Goal: Task Accomplishment & Management: Use online tool/utility

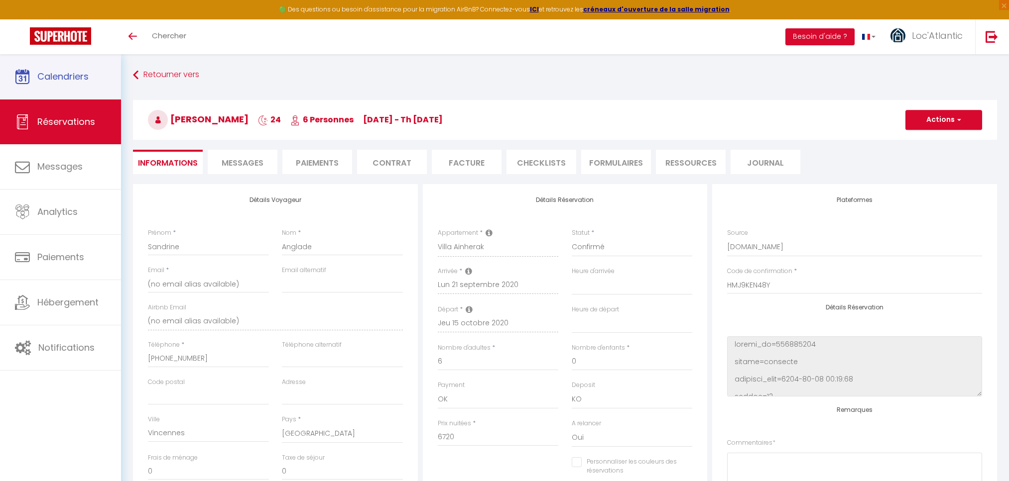
select select "4656"
select select
select select "14"
select select "1"
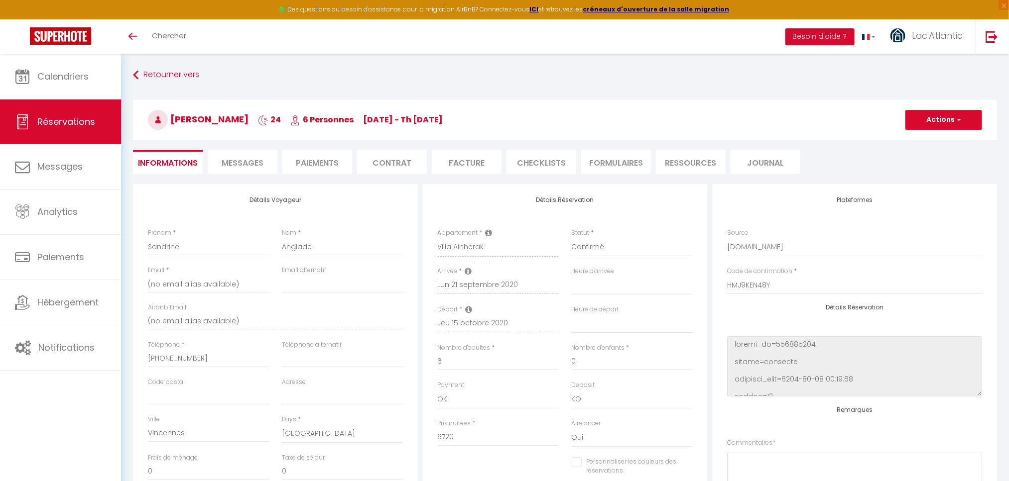
click at [51, 119] on span "Réservations" at bounding box center [66, 121] width 58 height 12
select select "not_cancelled"
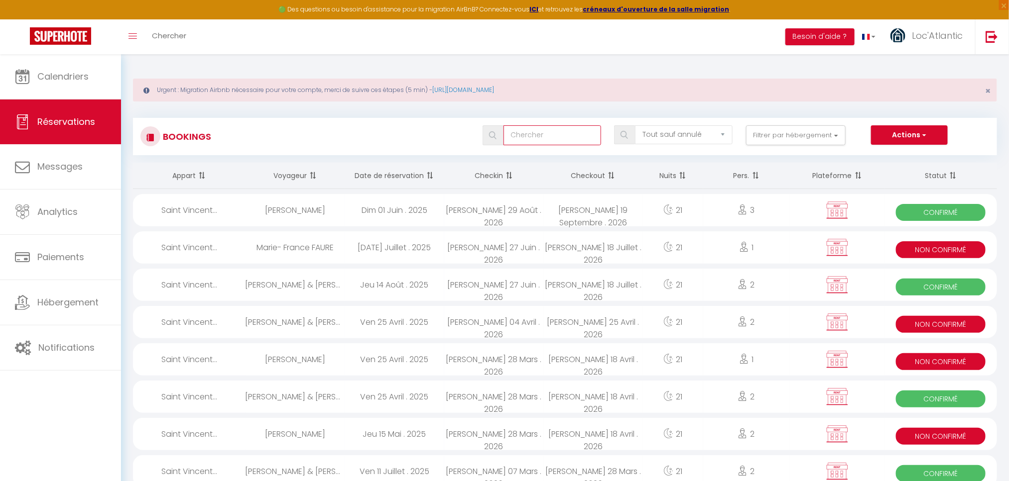
click at [568, 136] on input "text" at bounding box center [552, 135] width 98 height 20
click at [567, 136] on input "text" at bounding box center [552, 135] width 98 height 20
type input "d"
click at [774, 136] on button "Filtrer par hébergement" at bounding box center [796, 135] width 100 height 20
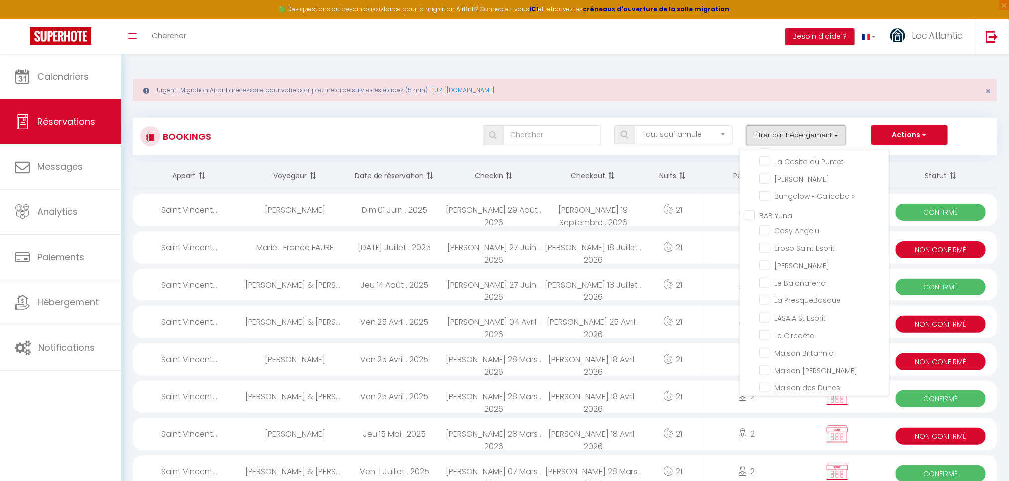
scroll to position [448, 0]
click at [797, 333] on input "Maison des Dunes" at bounding box center [823, 338] width 129 height 10
checkbox input "true"
checkbox input "false"
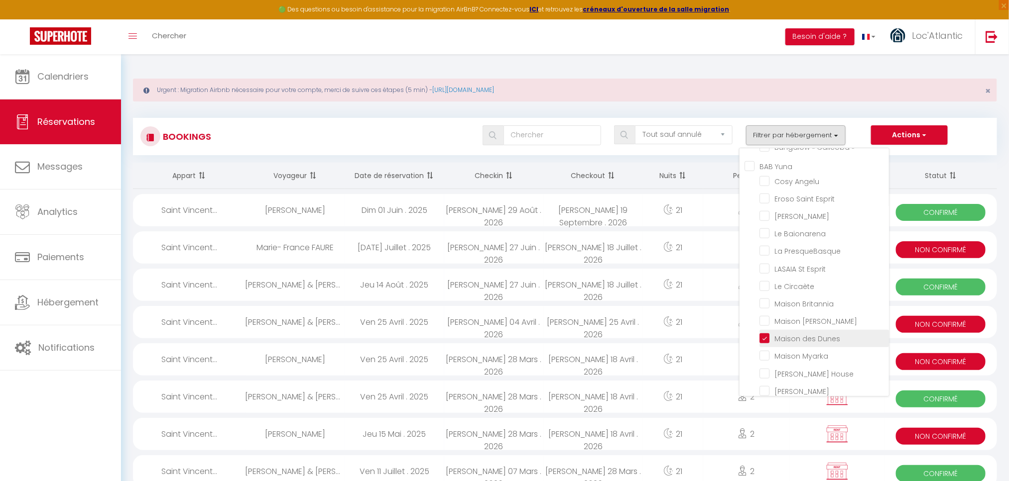
checkbox input "false"
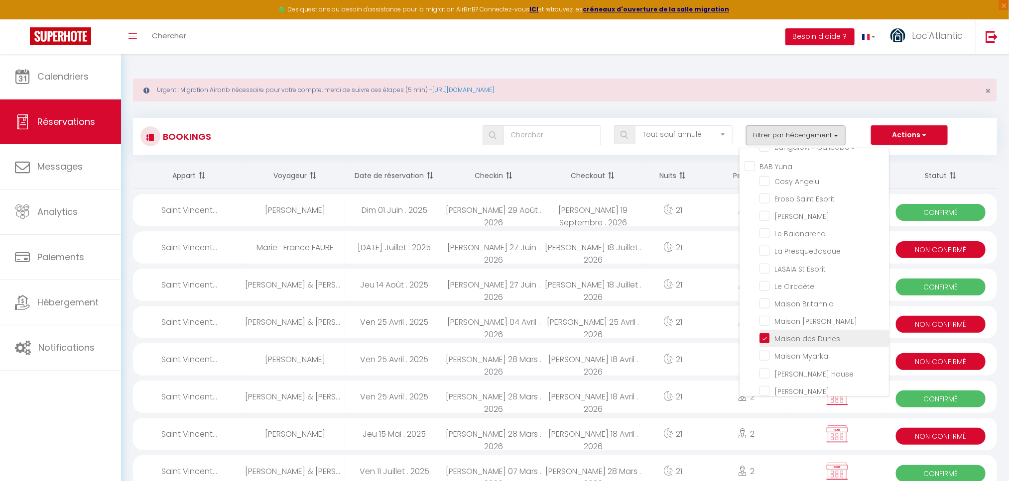
checkbox input "false"
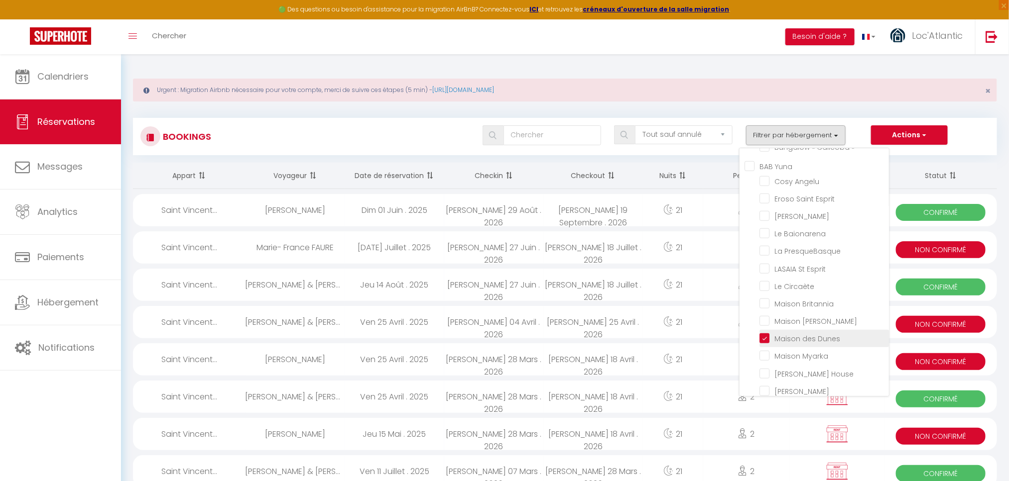
checkbox input "false"
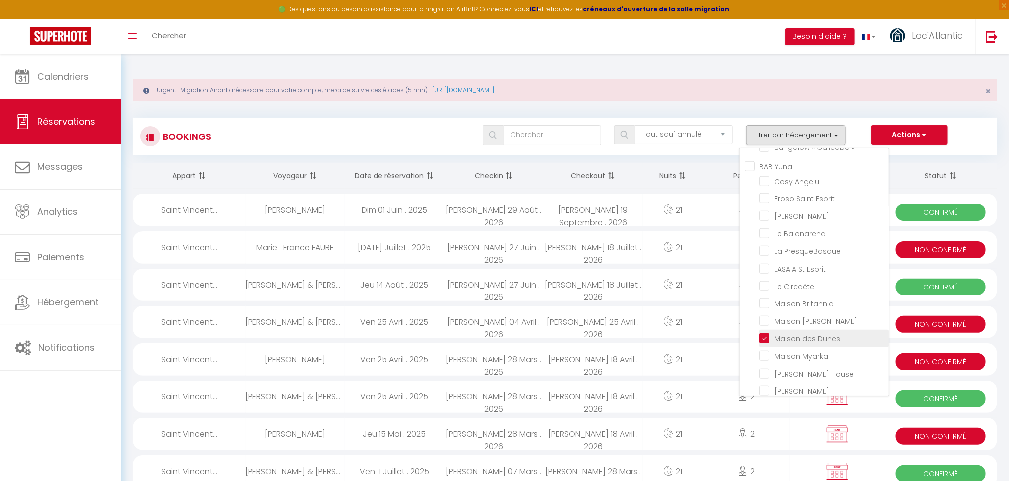
checkbox input "false"
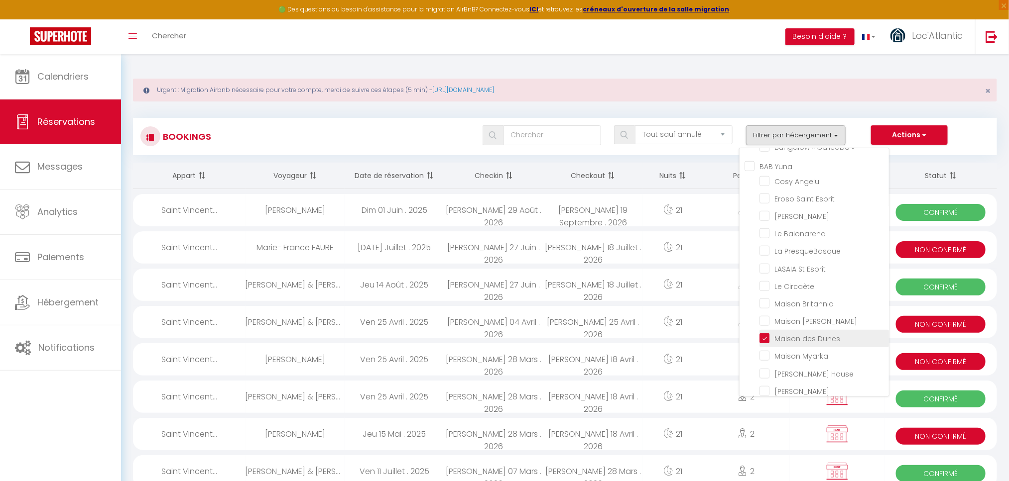
checkbox input "false"
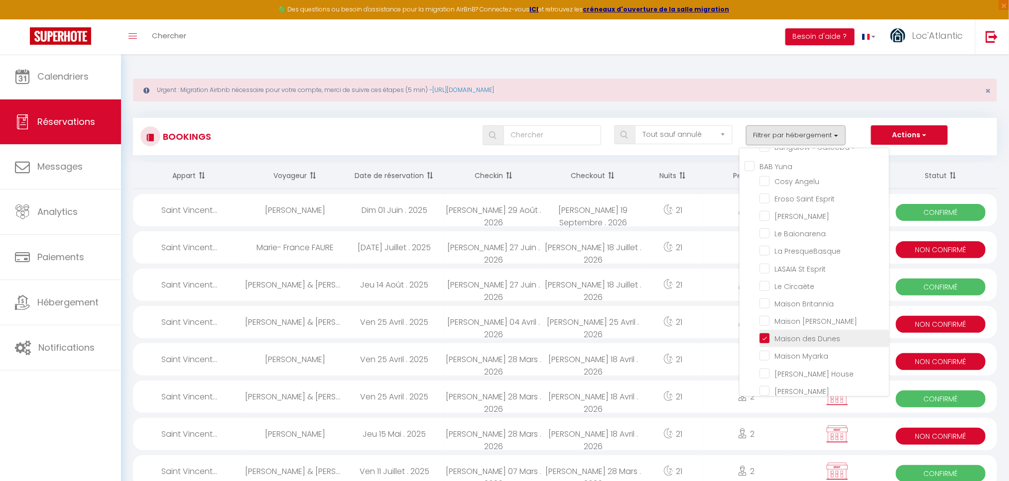
checkbox input "false"
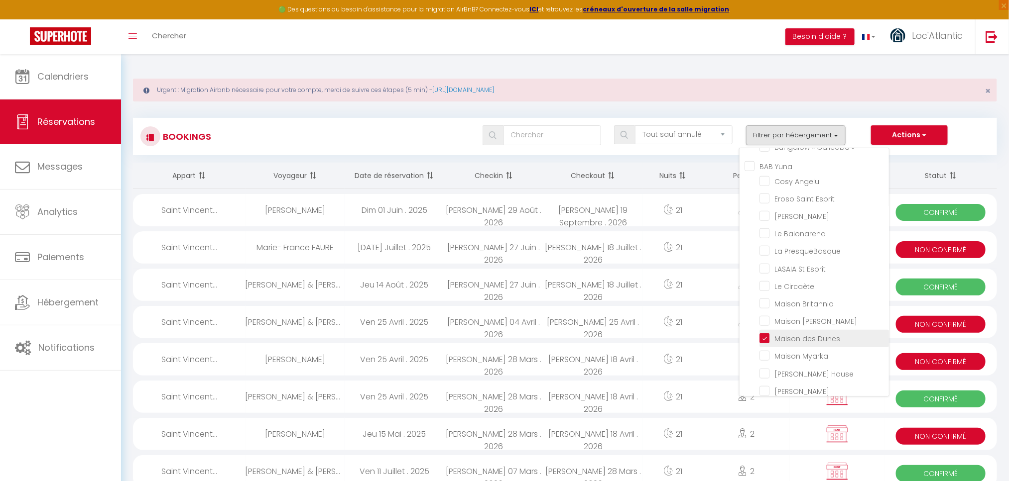
checkbox input "false"
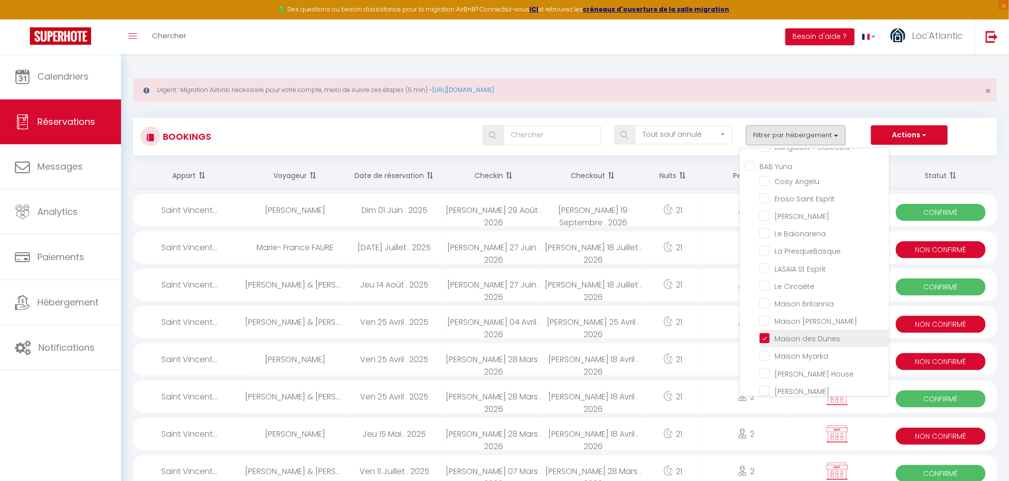
checkbox input "false"
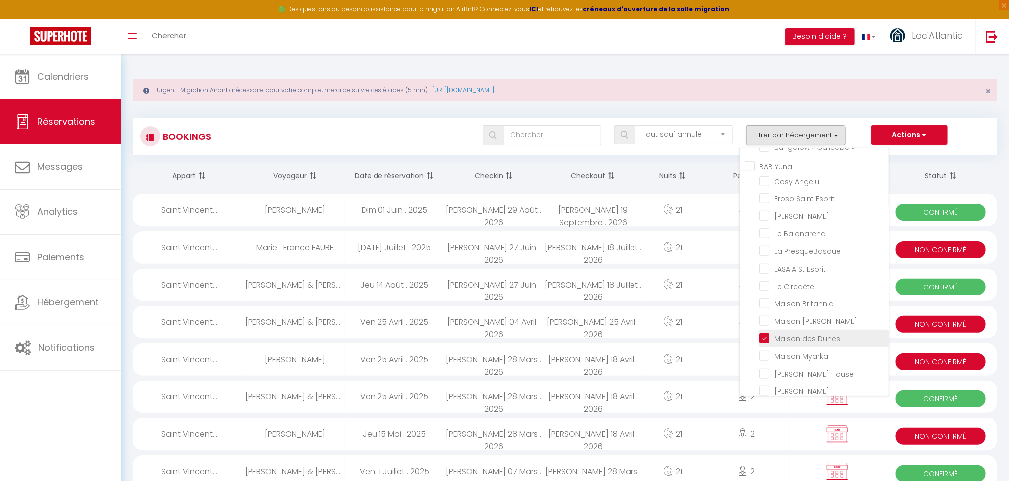
checkbox input "false"
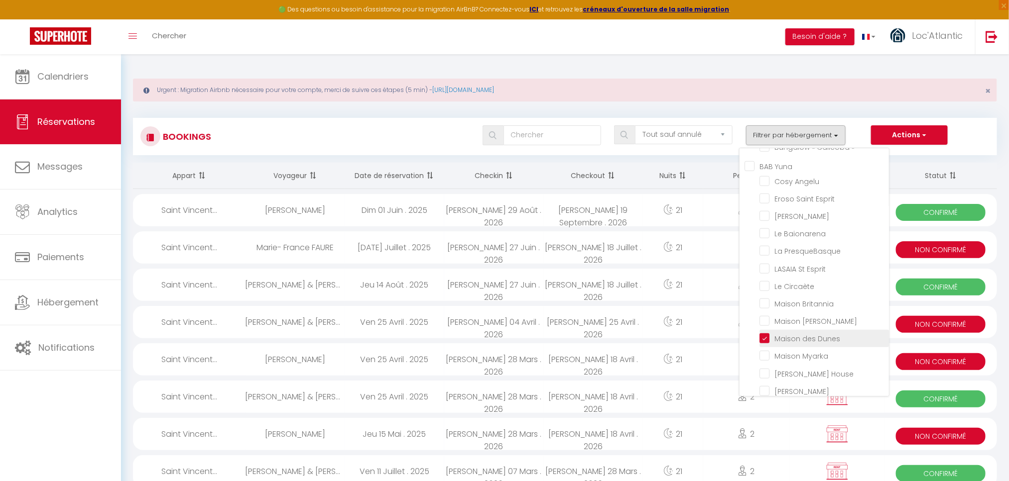
checkbox input "false"
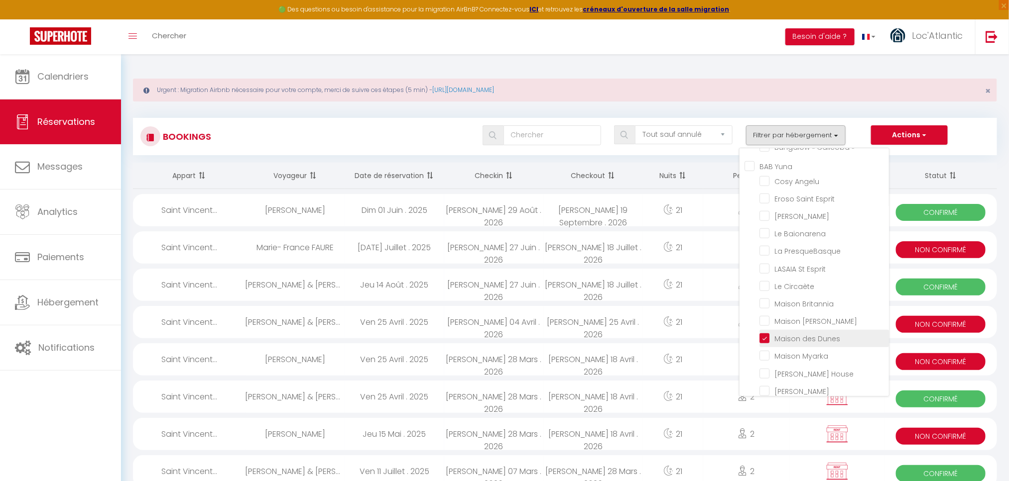
checkbox input "false"
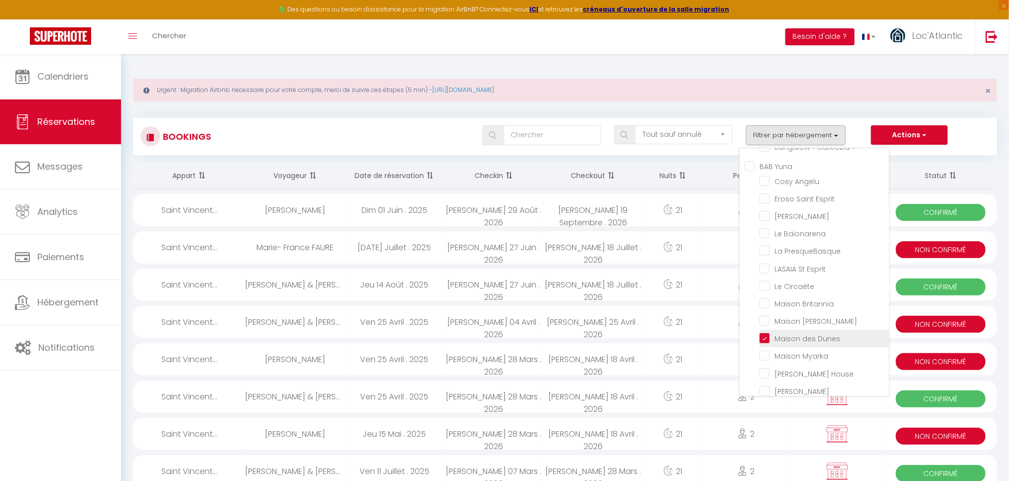
checkbox input "false"
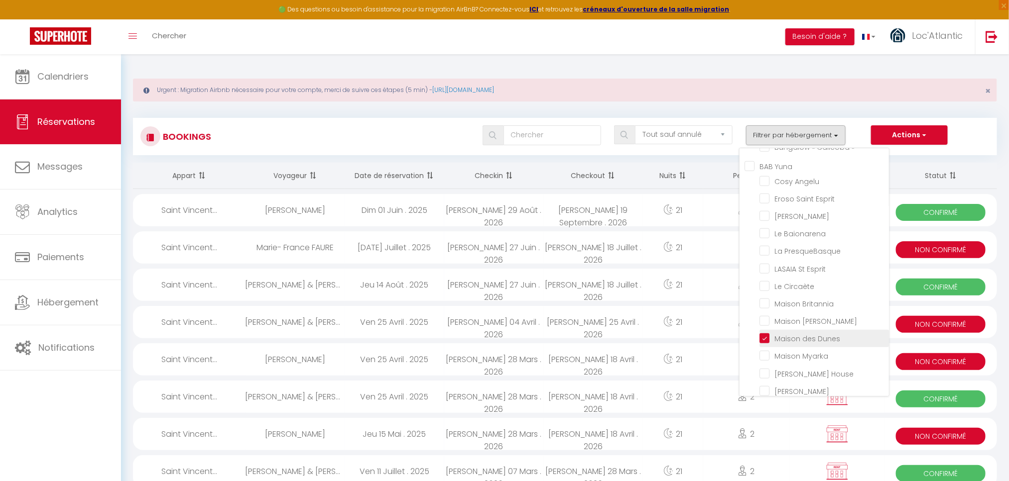
checkbox input "false"
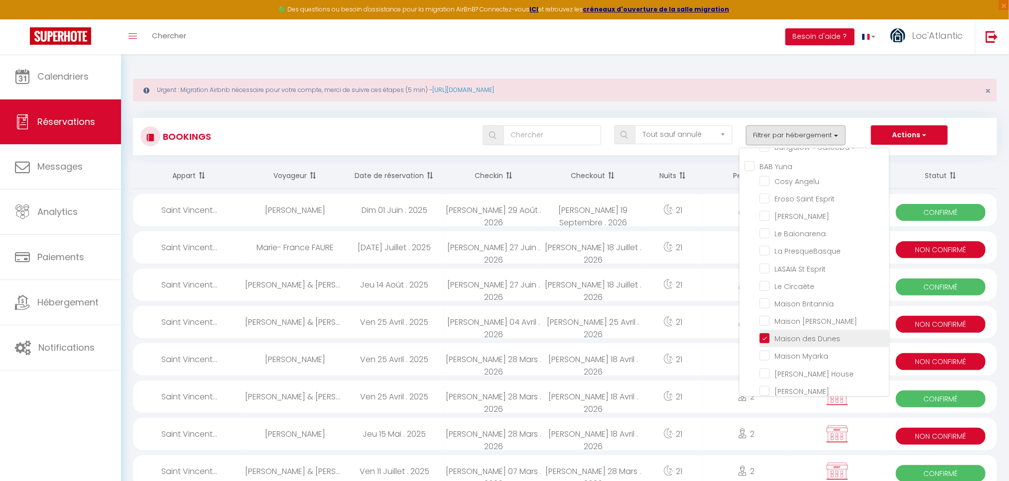
checkbox input "false"
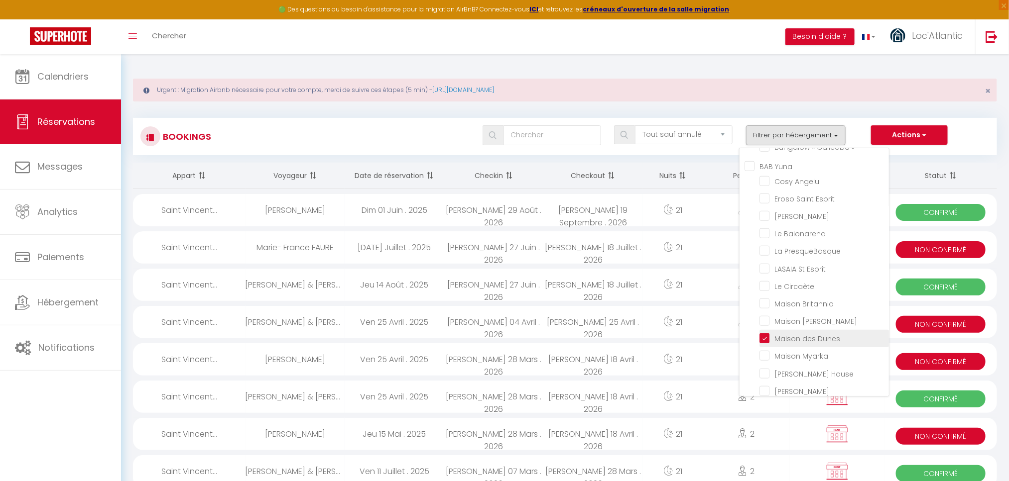
checkbox input "false"
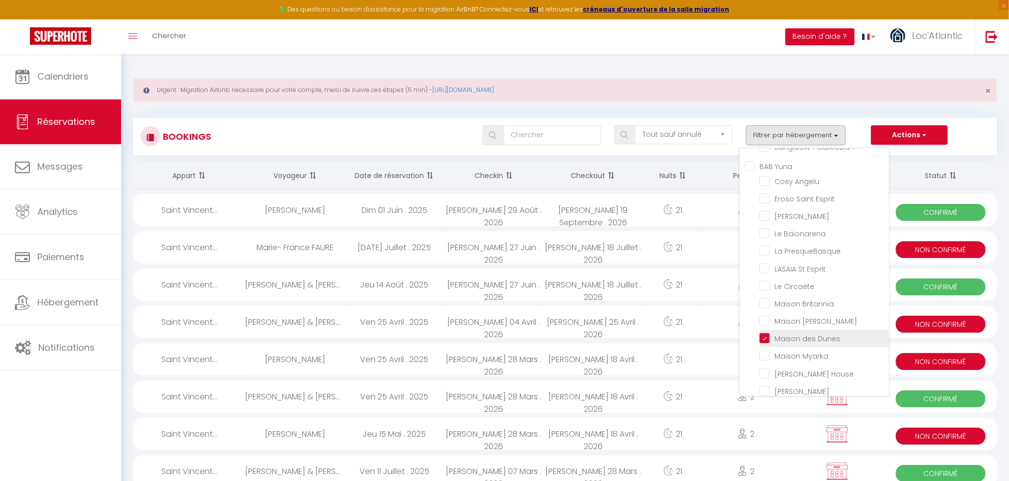
checkbox input "false"
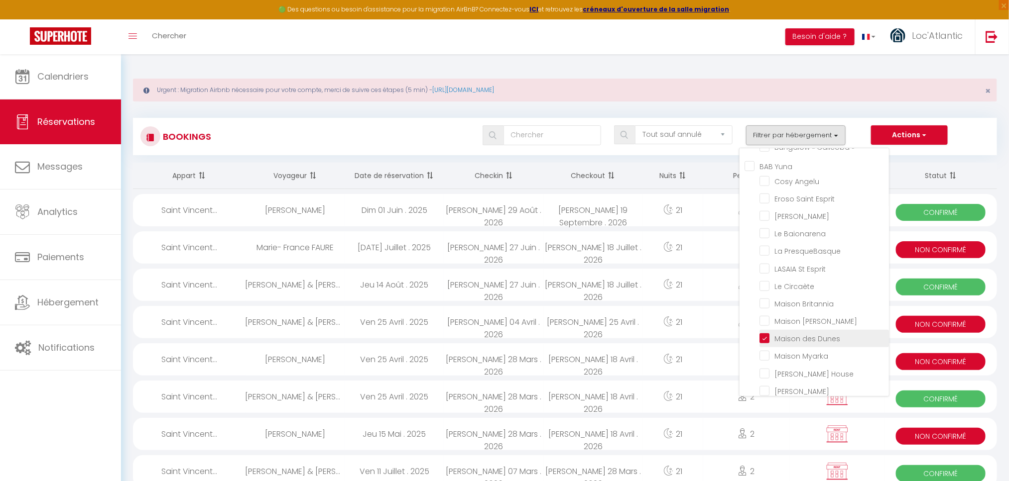
checkbox input "false"
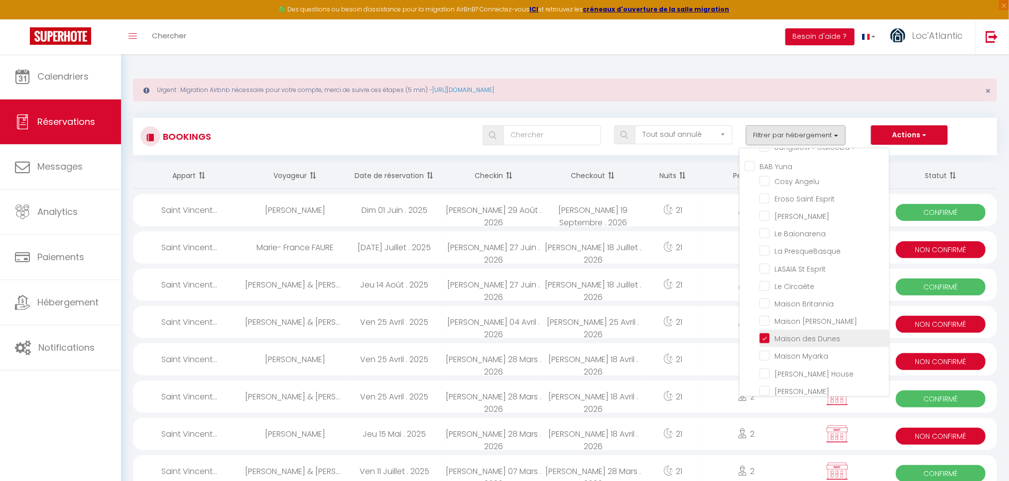
checkbox input "false"
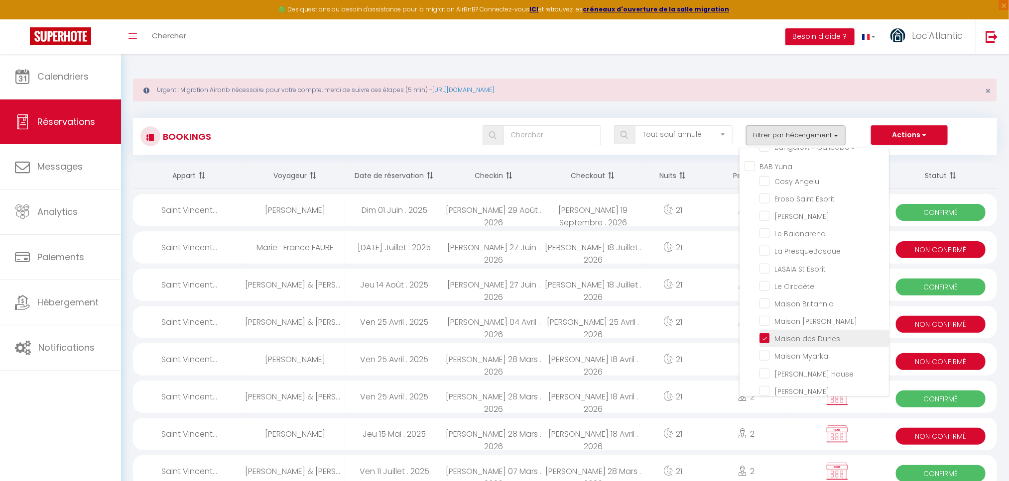
checkbox input "false"
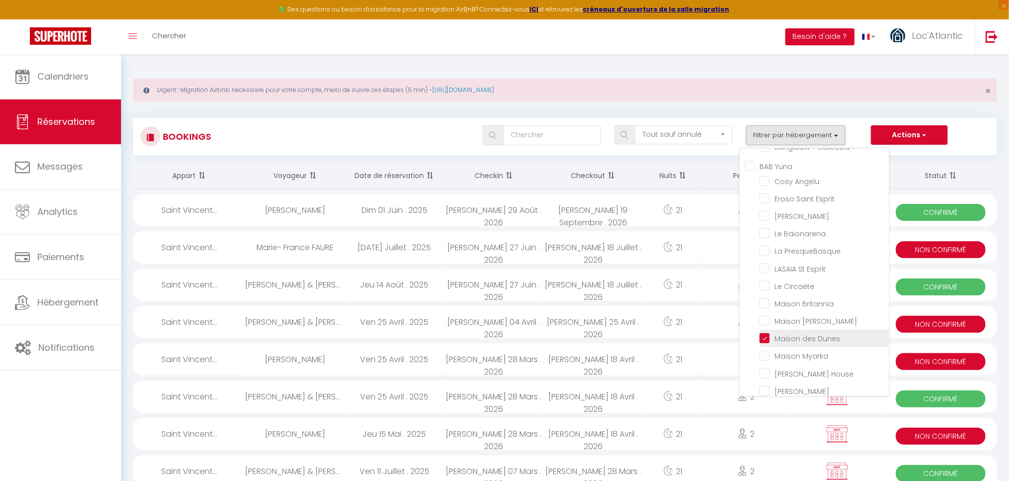
checkbox input "false"
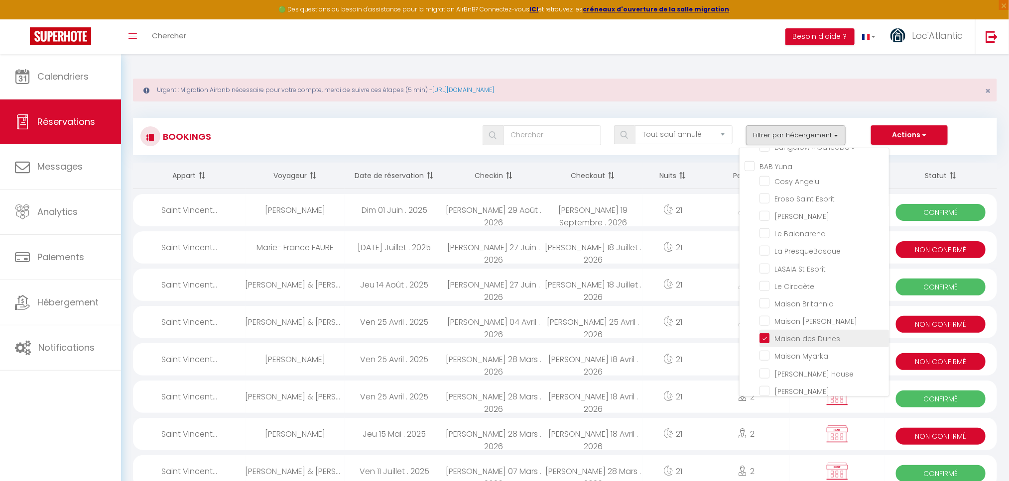
checkbox input "false"
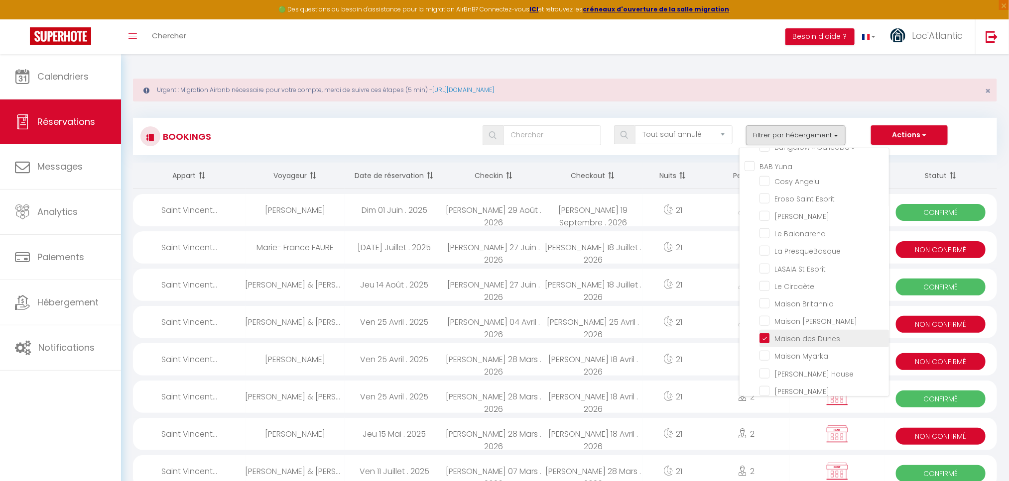
checkbox input "false"
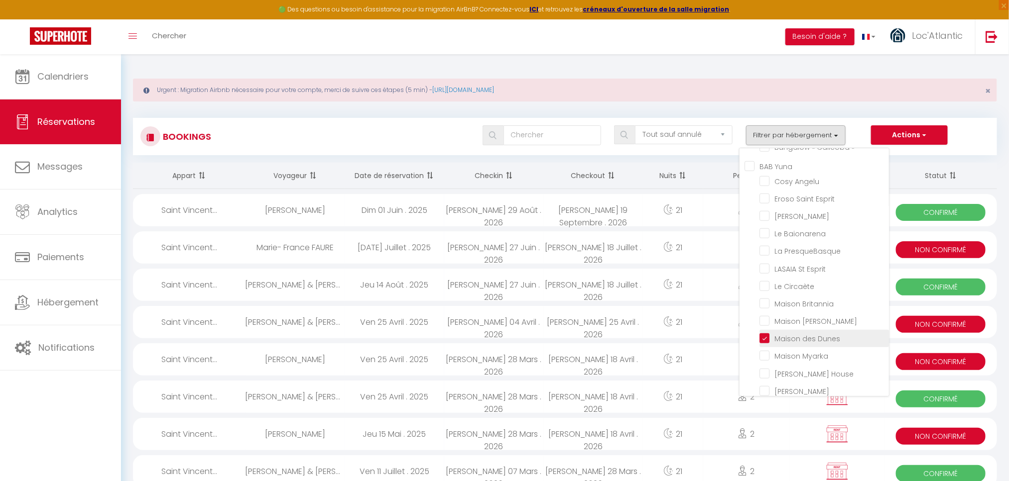
checkbox input "false"
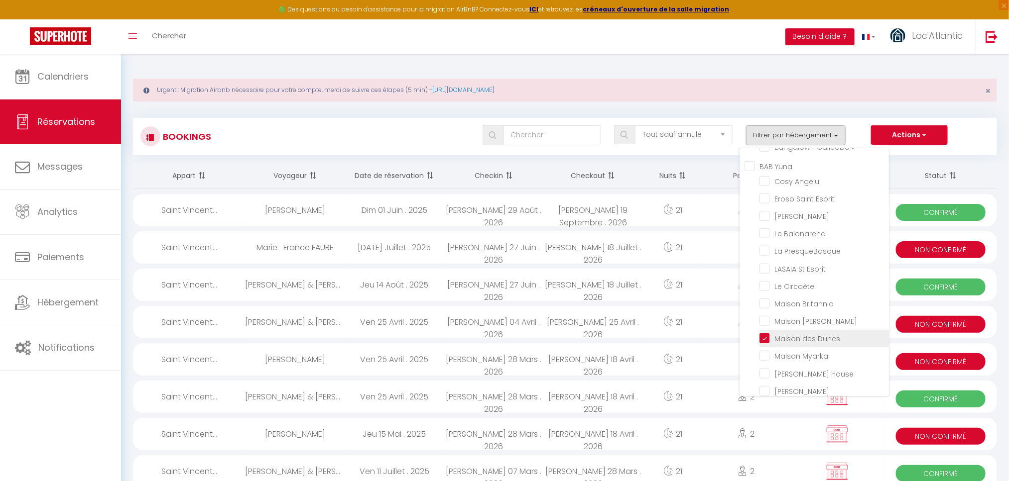
checkbox input "false"
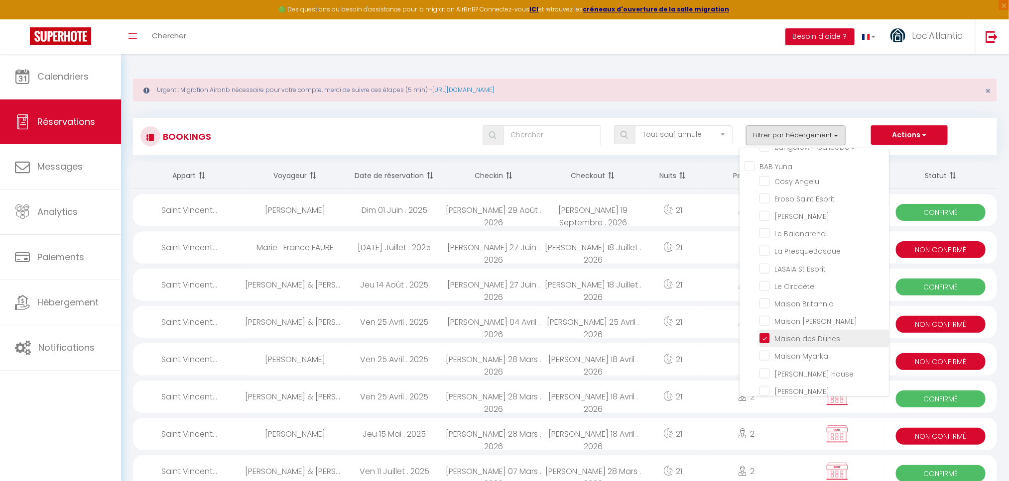
checkbox input "false"
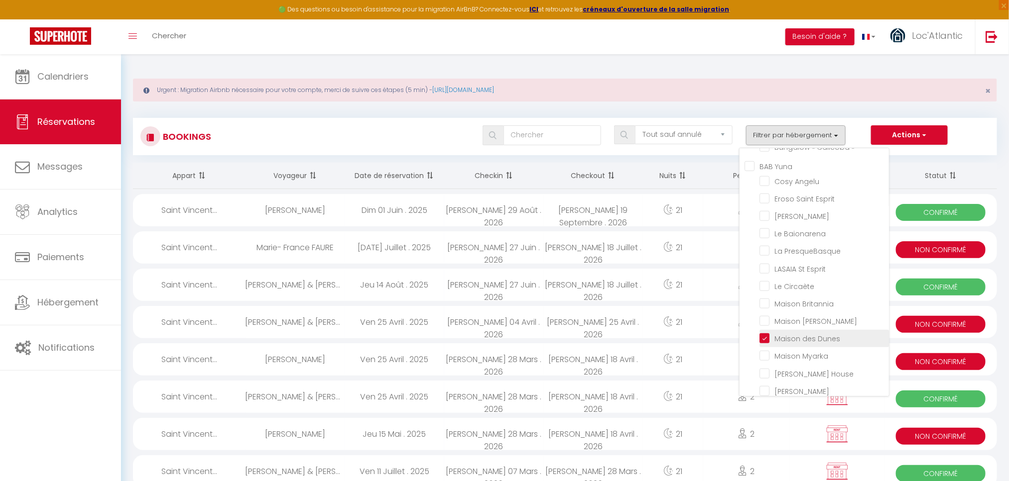
checkbox input "false"
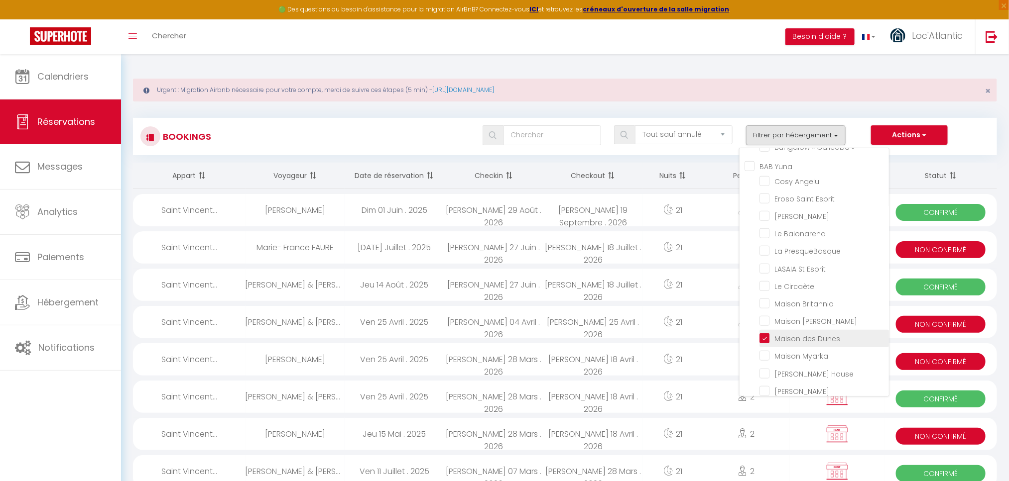
checkbox input "false"
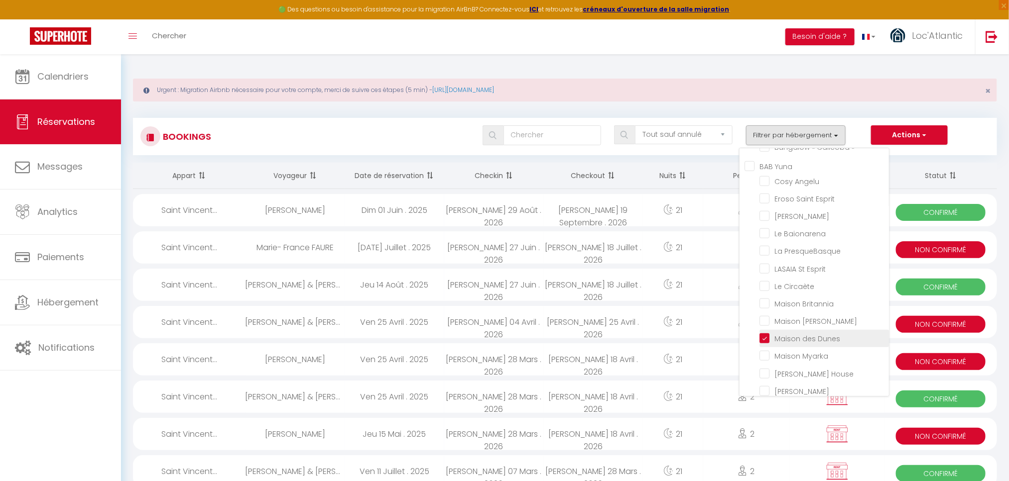
checkbox input "false"
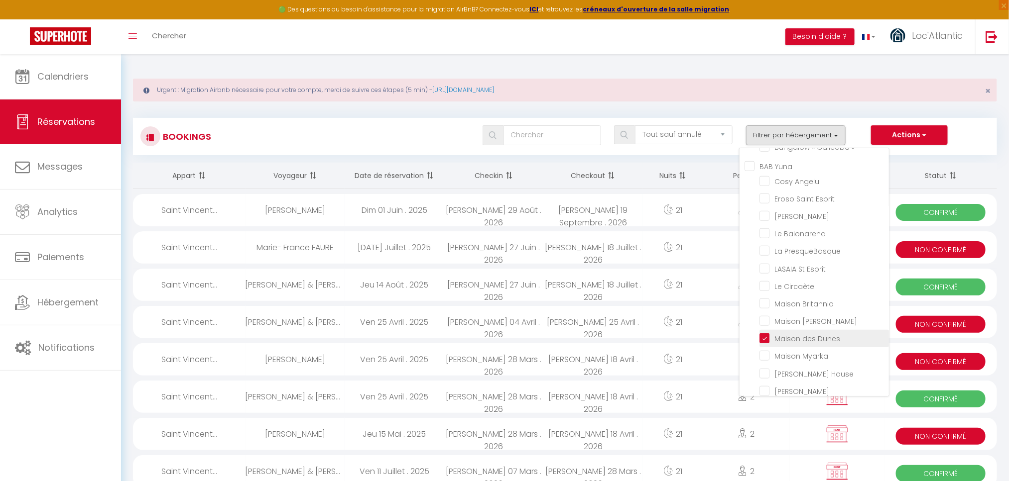
checkbox input "false"
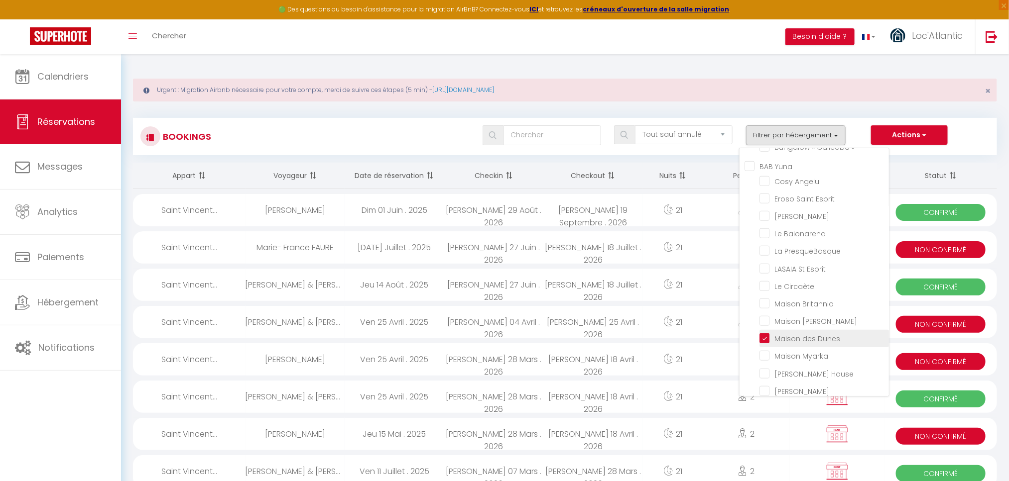
checkbox input "false"
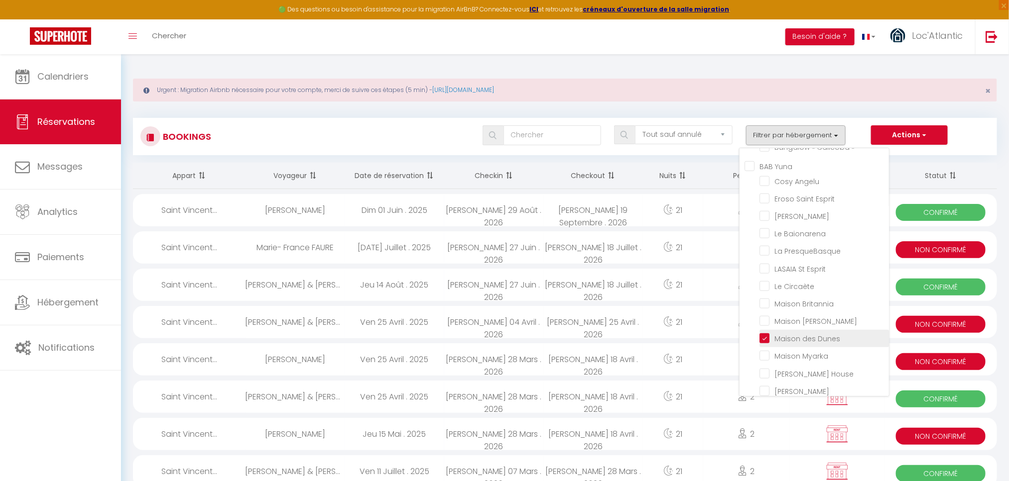
checkbox input "false"
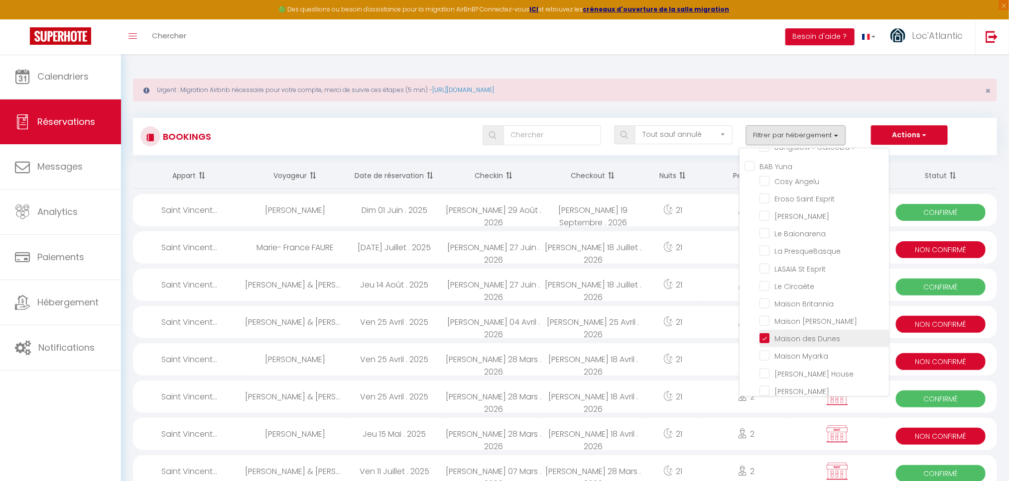
checkbox input "false"
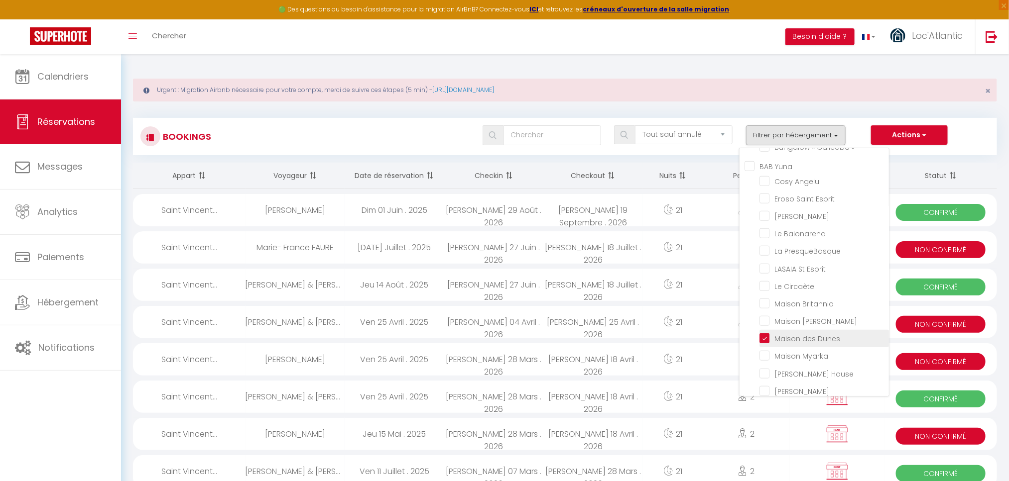
checkbox input "false"
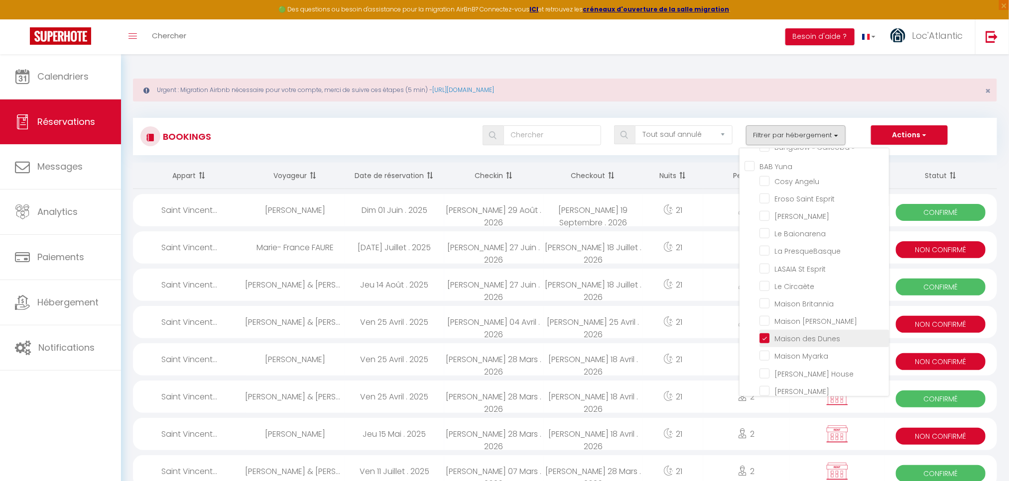
checkbox input "false"
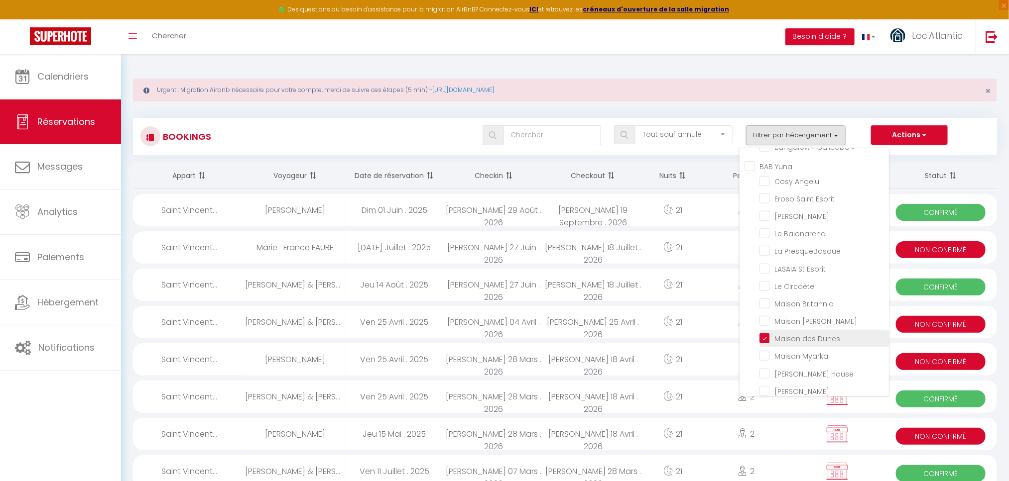
checkbox input "false"
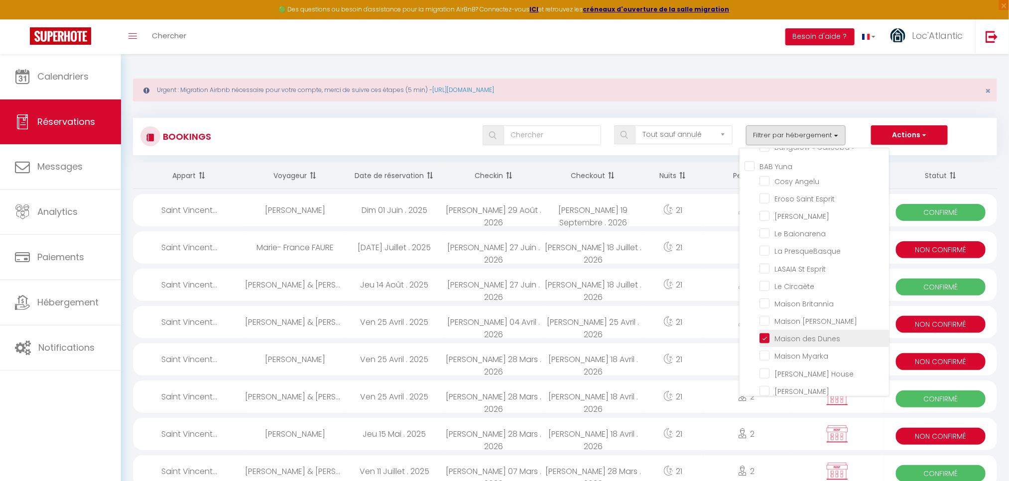
checkbox input "false"
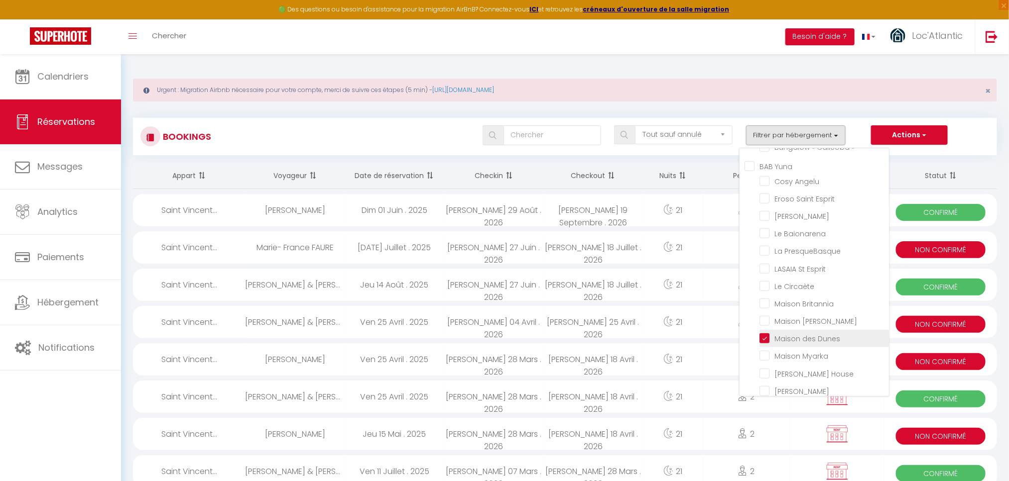
checkbox input "false"
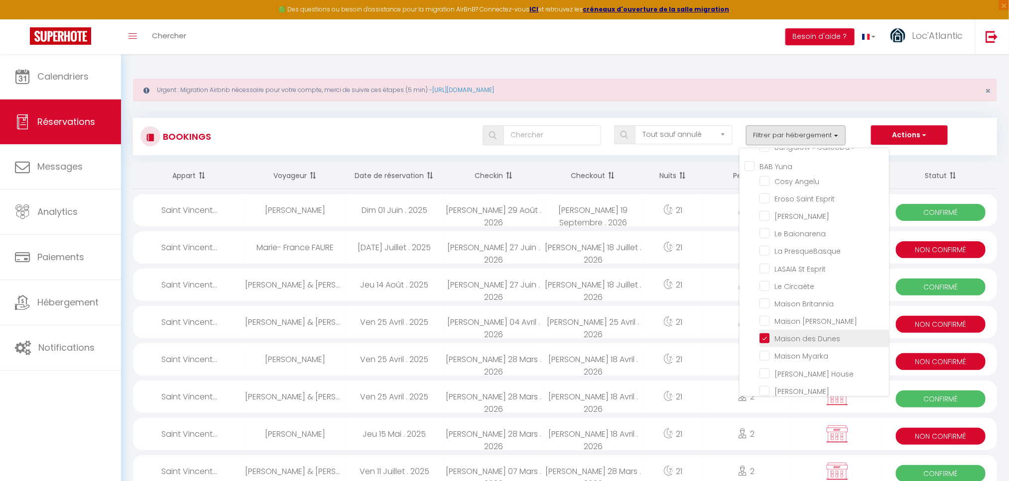
checkbox input "false"
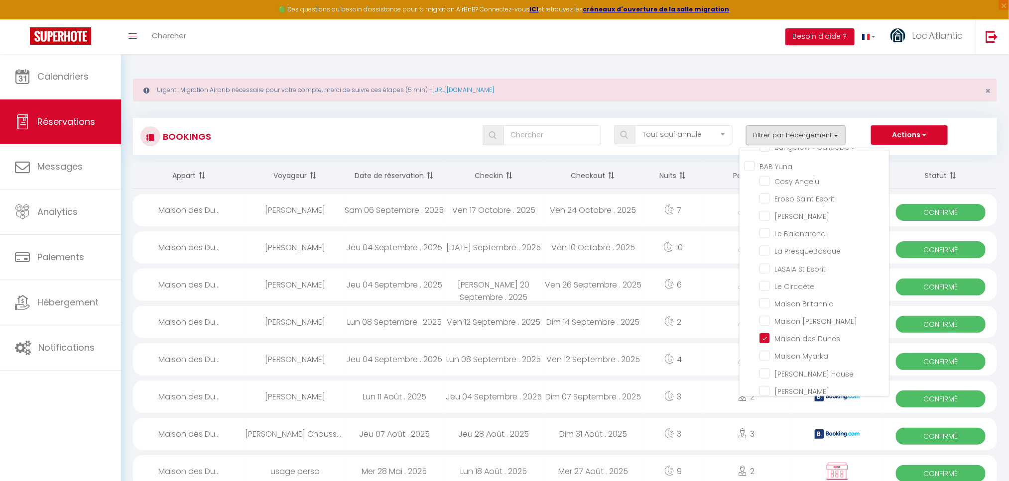
click at [583, 394] on div "Dim 07 Septembre . 2025" at bounding box center [593, 397] width 100 height 32
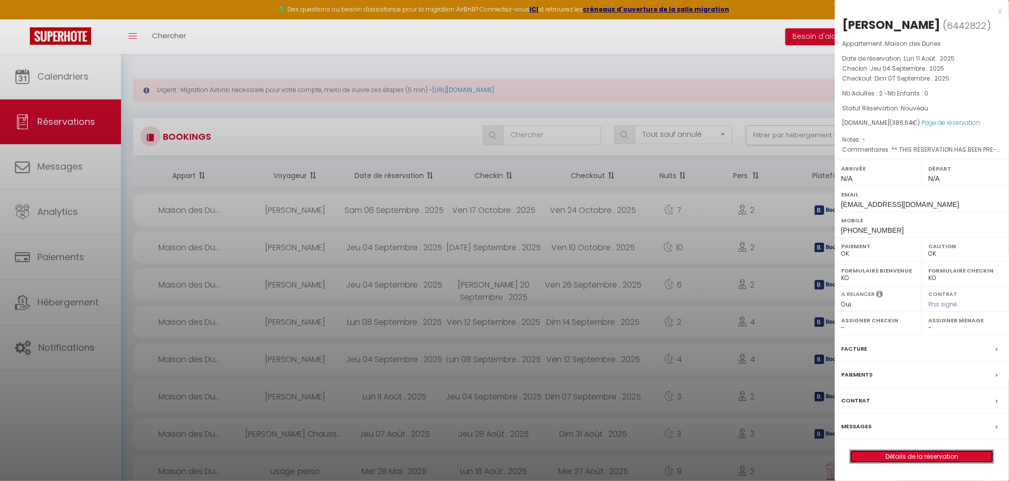
click at [890, 463] on link "Détails de la réservation" at bounding box center [921, 457] width 143 height 13
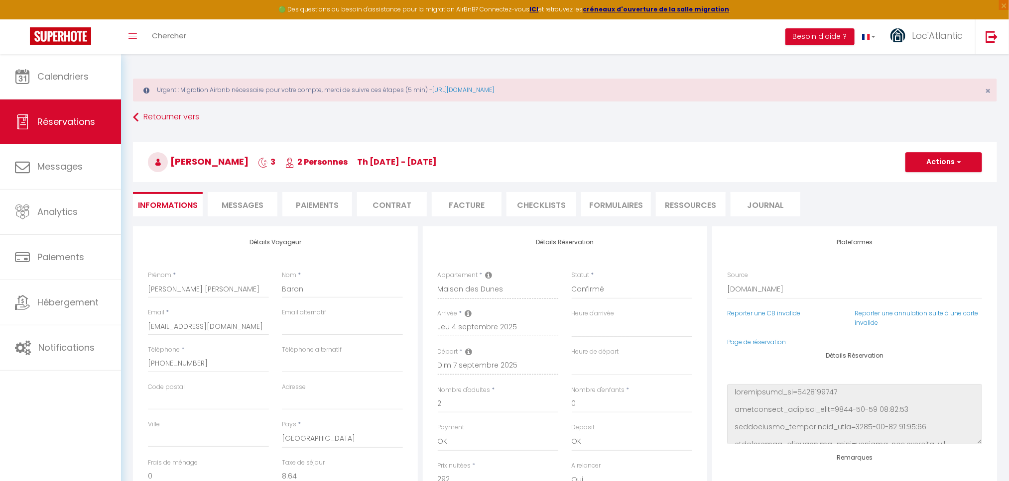
click at [305, 200] on li "Paiements" at bounding box center [317, 204] width 70 height 24
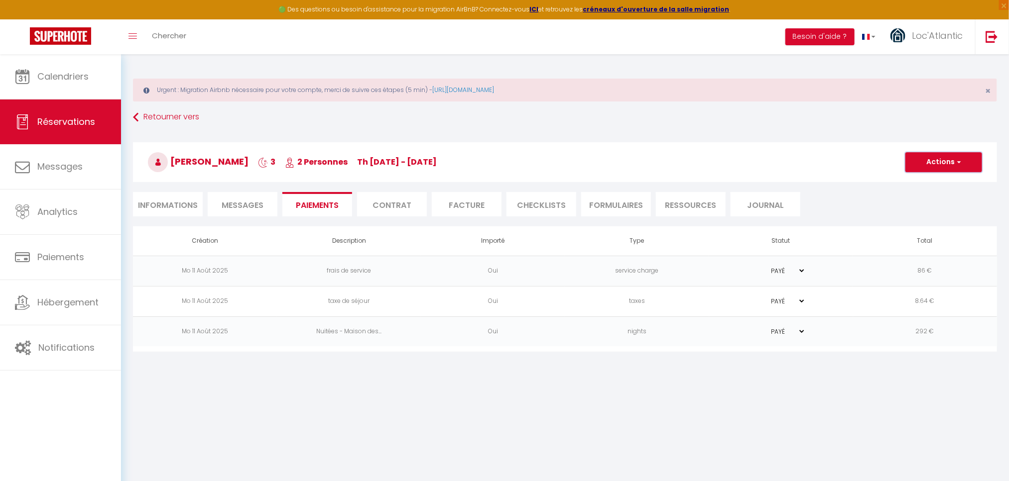
click at [932, 157] on button "Actions" at bounding box center [943, 162] width 77 height 20
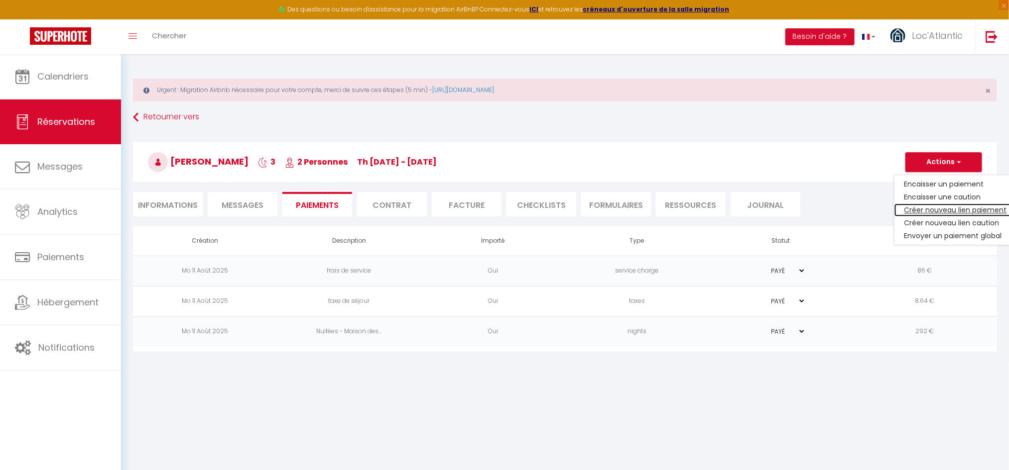
click at [926, 212] on link "Créer nouveau lien paiement" at bounding box center [955, 210] width 122 height 13
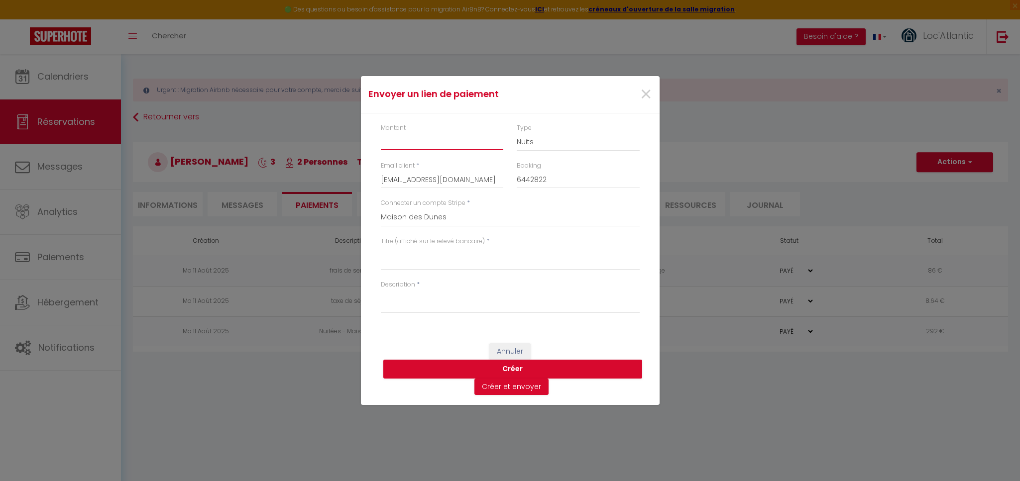
click at [426, 148] on input "Montant" at bounding box center [442, 141] width 123 height 18
click at [535, 136] on select "Nuits Frais de ménage Taxe de séjour Autre" at bounding box center [578, 141] width 123 height 19
click at [517, 132] on select "Nuits Frais de ménage Taxe de séjour Autre" at bounding box center [578, 141] width 123 height 19
click at [432, 262] on textarea "Titre (affiché sur le relevé bancaire)" at bounding box center [510, 258] width 259 height 24
drag, startPoint x: 461, startPoint y: 251, endPoint x: 372, endPoint y: 251, distance: 89.1
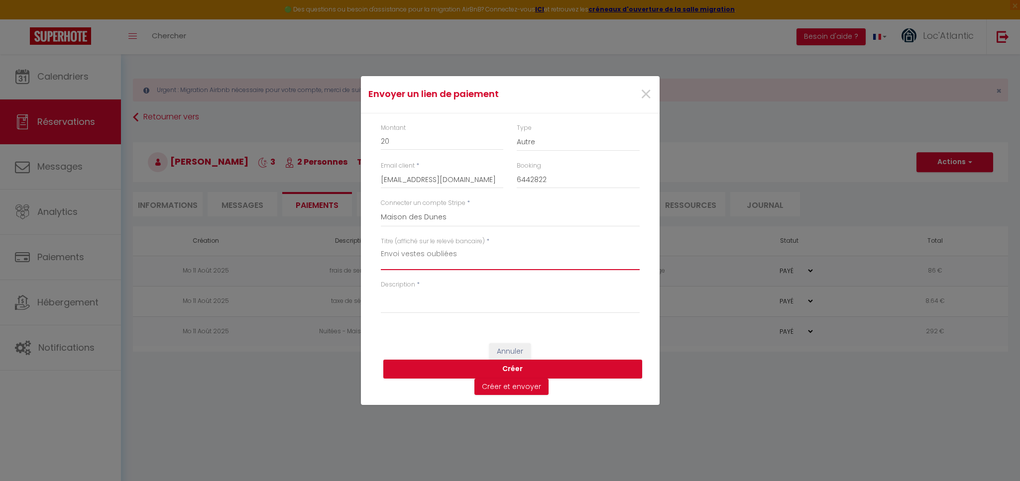
click at [372, 251] on div "Montant 20 Type Nuits Frais de ménage Taxe de séjour Autre Email client * mbaro…" at bounding box center [510, 224] width 299 height 220
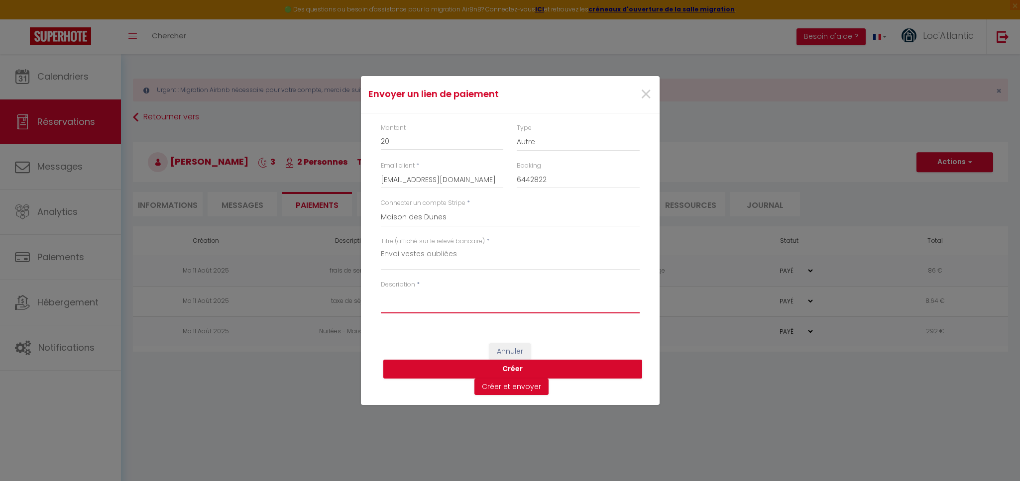
click at [399, 305] on textarea "Description" at bounding box center [510, 302] width 259 height 24
paste textarea "Envoi vestes oubliées"
click at [499, 390] on button "Créer et envoyer" at bounding box center [511, 387] width 74 height 17
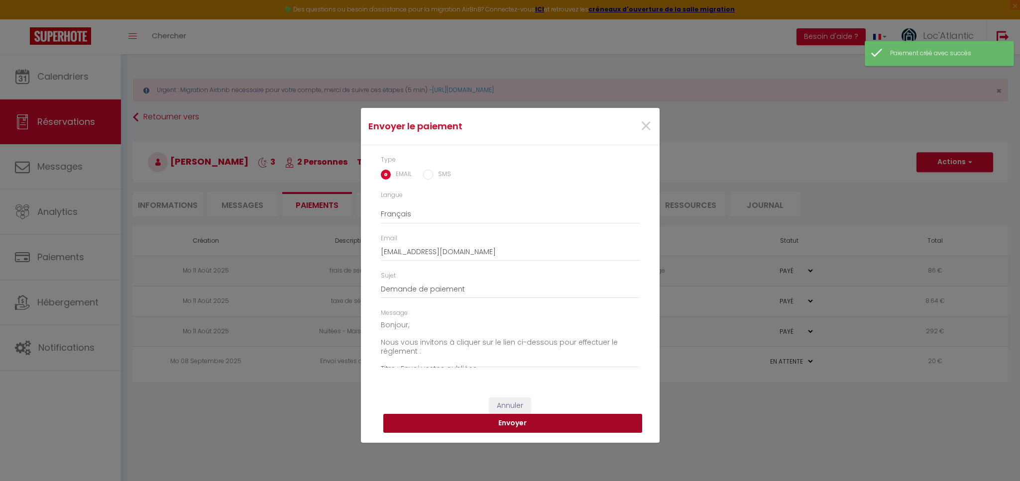
click at [501, 422] on button "Envoyer" at bounding box center [512, 423] width 259 height 19
